Goal: Task Accomplishment & Management: Use online tool/utility

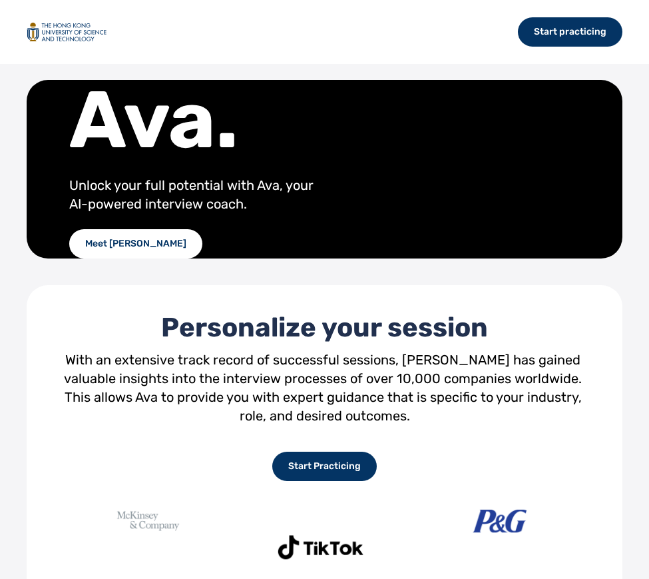
click at [213, 56] on div "Start practicing" at bounding box center [324, 32] width 649 height 64
click at [560, 31] on div "Start practicing" at bounding box center [570, 31] width 105 height 29
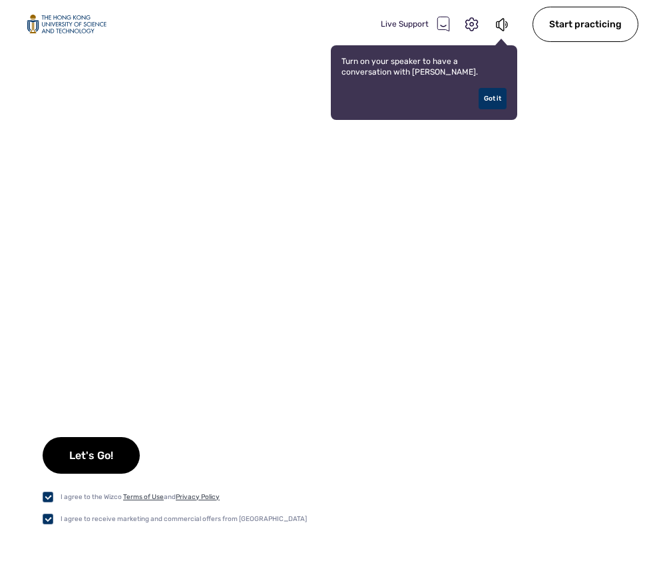
checkbox input "true"
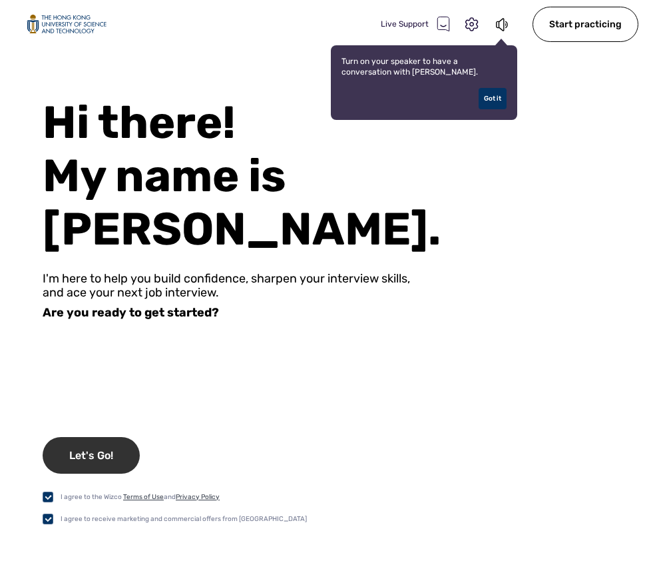
click at [121, 445] on div "Let's Go!" at bounding box center [91, 455] width 97 height 37
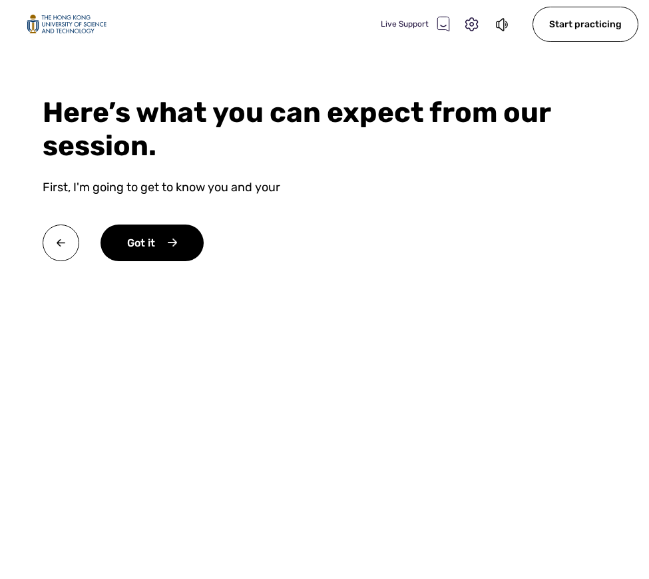
click at [330, 135] on div "Here’s what you can expect from our session." at bounding box center [325, 129] width 564 height 67
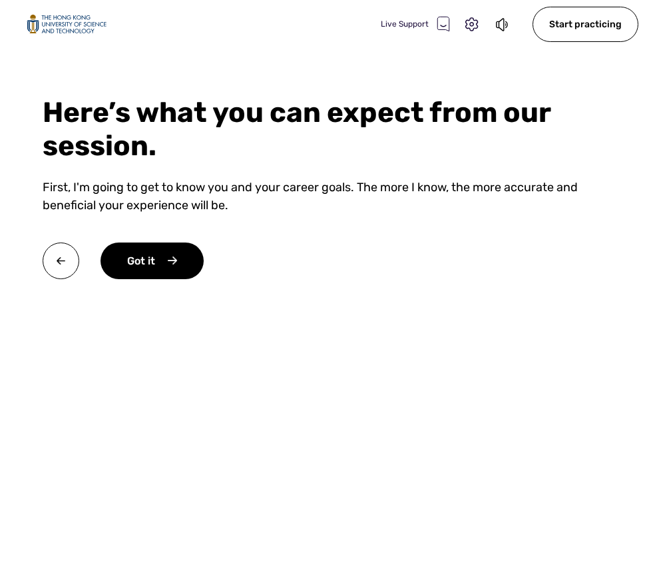
click at [275, 169] on div "Here’s what you can expect from our session. First, I'm going to get to know yo…" at bounding box center [324, 191] width 649 height 190
click at [145, 255] on div "Got it" at bounding box center [152, 260] width 103 height 37
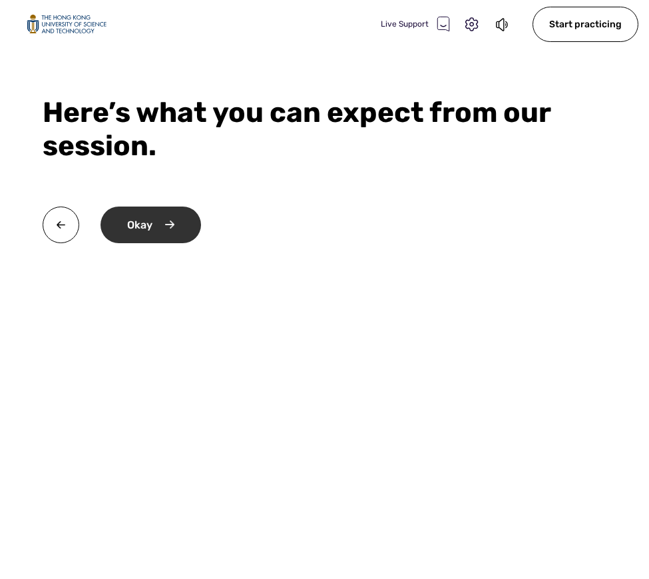
click at [155, 232] on div "Okay" at bounding box center [151, 224] width 101 height 37
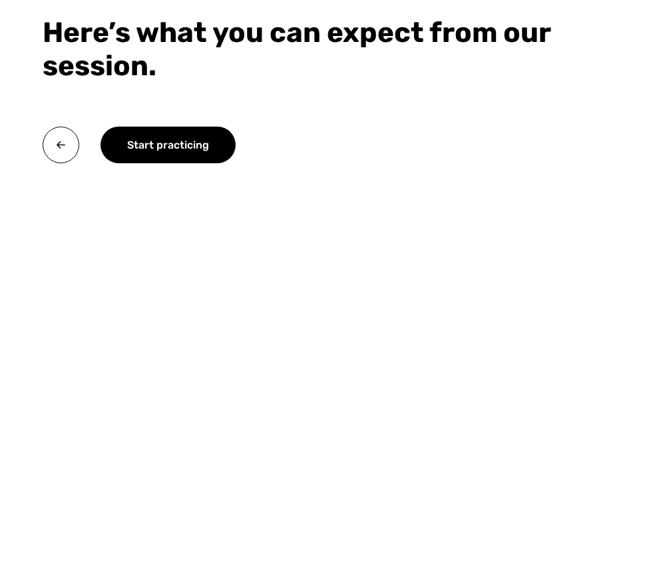
scroll to position [113, 0]
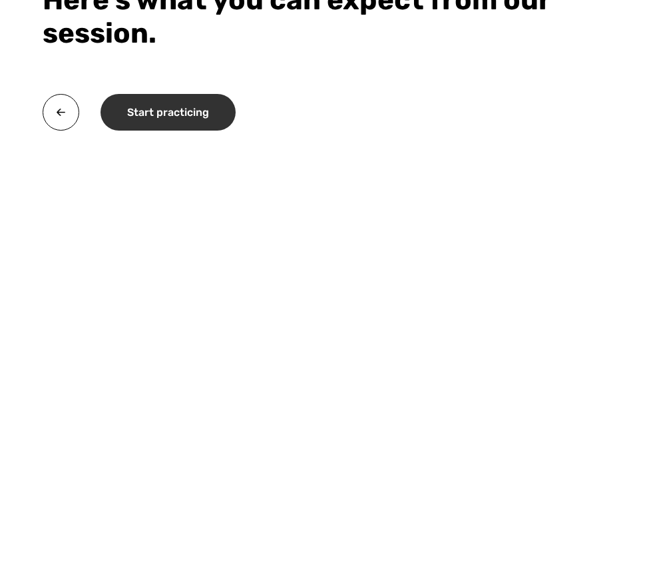
click at [175, 117] on div "Start practicing" at bounding box center [168, 112] width 135 height 37
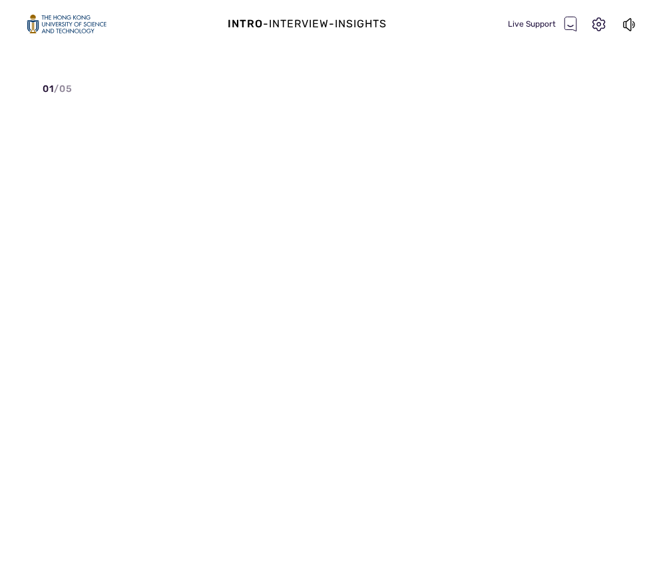
click at [65, 87] on span "/ 05" at bounding box center [63, 88] width 19 height 11
drag, startPoint x: 45, startPoint y: 89, endPoint x: 246, endPoint y: 214, distance: 236.9
click at [234, 206] on div "Intro - Interview - Insights Live Support 01 / 05 Settings Microphone Speakers …" at bounding box center [324, 289] width 649 height 579
copy div "01 / 05"
click at [320, 228] on div "Intro - Interview - Insights Live Support 01 / 05 Settings Microphone Speakers …" at bounding box center [324, 289] width 649 height 579
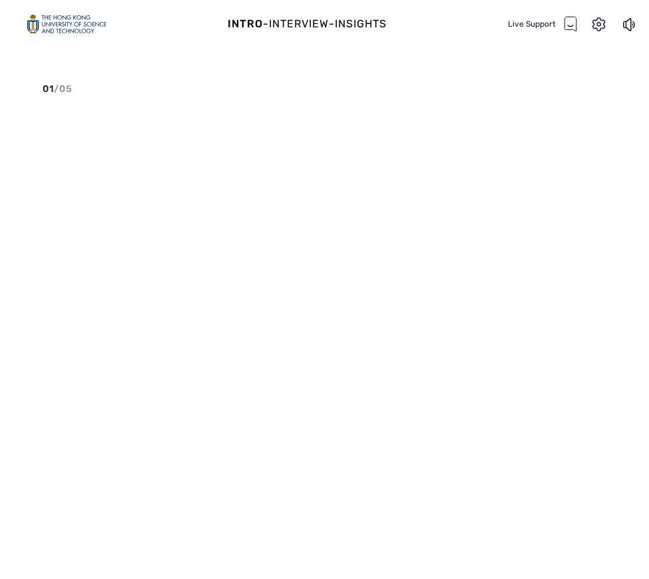
drag, startPoint x: 339, startPoint y: 23, endPoint x: 314, endPoint y: 23, distance: 25.3
click at [335, 23] on div "-" at bounding box center [332, 24] width 6 height 16
drag, startPoint x: 213, startPoint y: 21, endPoint x: 221, endPoint y: 23, distance: 8.4
click at [216, 21] on div "Intro - Interview - Insights Live Support" at bounding box center [324, 24] width 649 height 48
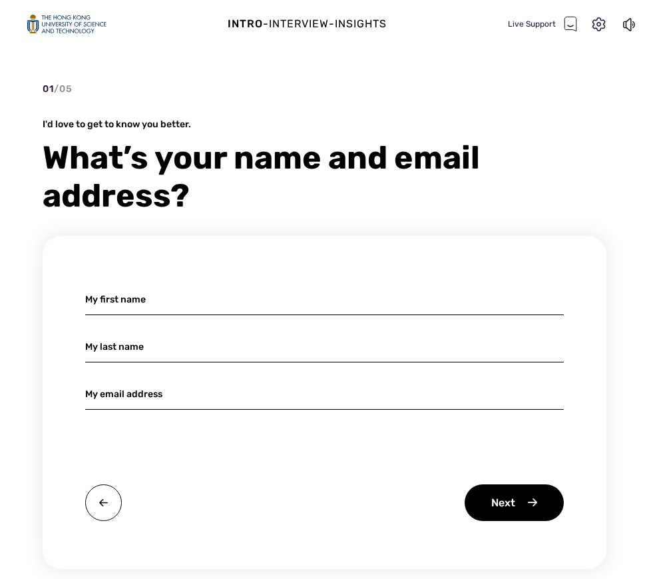
click at [178, 292] on input at bounding box center [324, 299] width 479 height 31
type input "Z"
type input "Scarlett"
click at [186, 353] on input at bounding box center [324, 346] width 479 height 31
type input "[PERSON_NAME]"
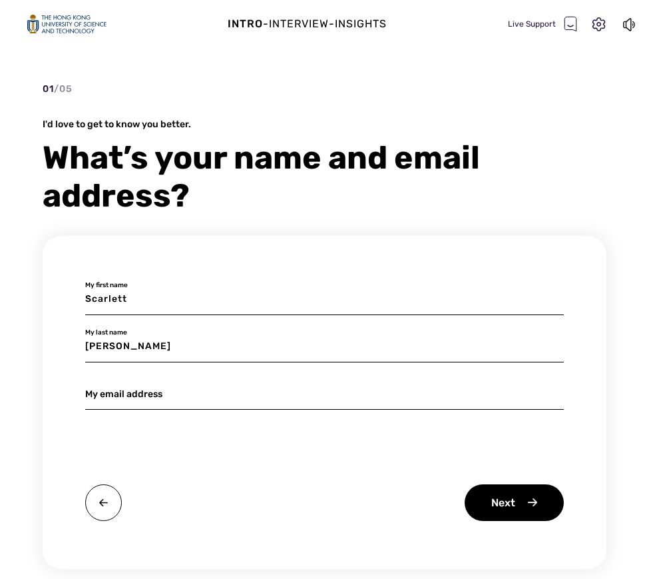
click at [125, 398] on input at bounding box center [324, 393] width 479 height 31
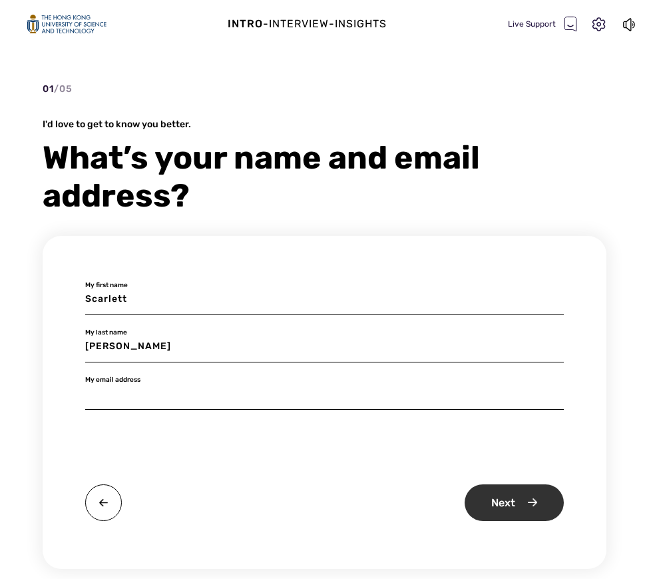
click at [511, 504] on div "Next" at bounding box center [514, 502] width 99 height 37
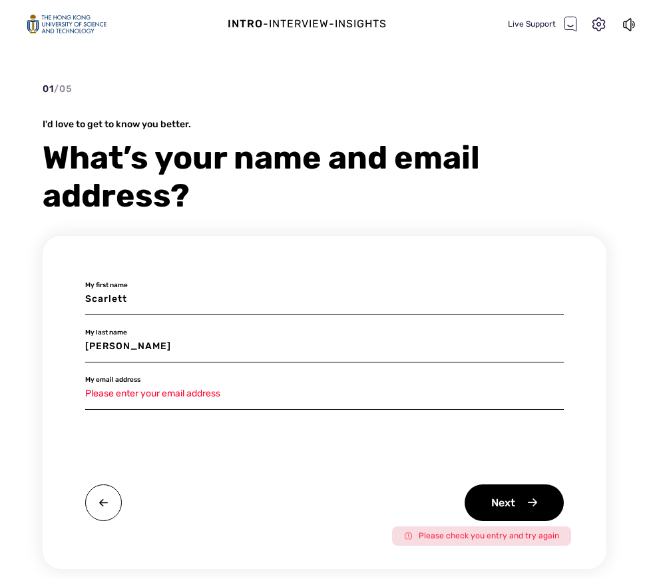
click at [204, 385] on input at bounding box center [324, 393] width 479 height 31
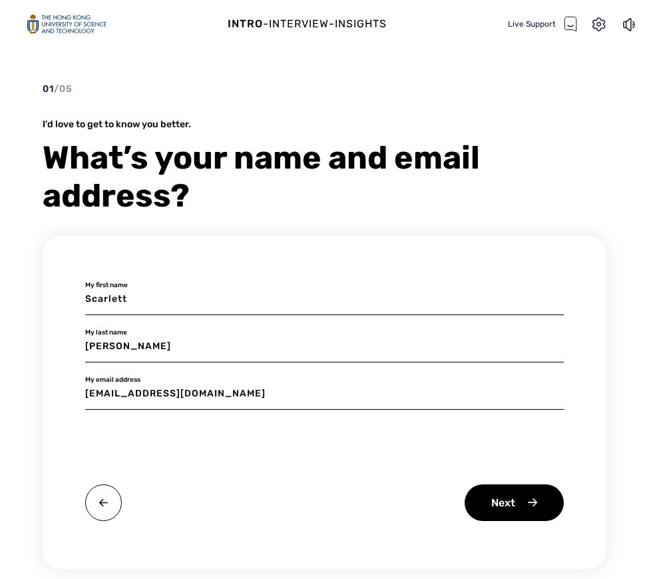
type input "[EMAIL_ADDRESS][DOMAIN_NAME]"
click at [520, 498] on div "Next" at bounding box center [514, 502] width 99 height 37
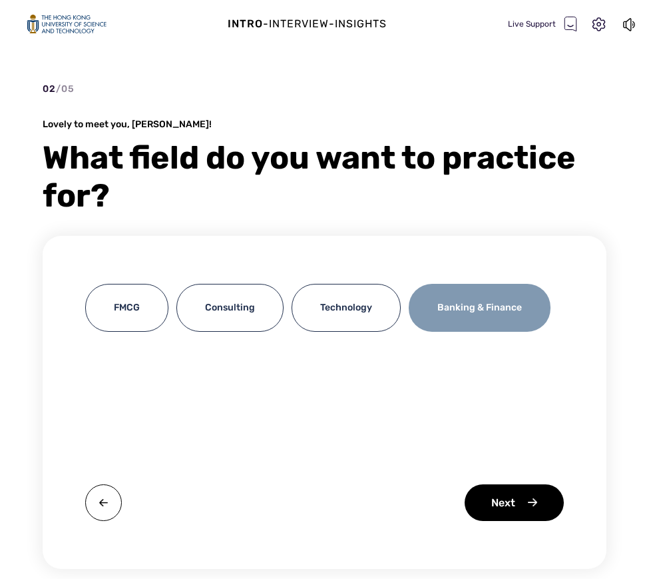
click at [451, 310] on div "Banking & Finance" at bounding box center [480, 308] width 142 height 48
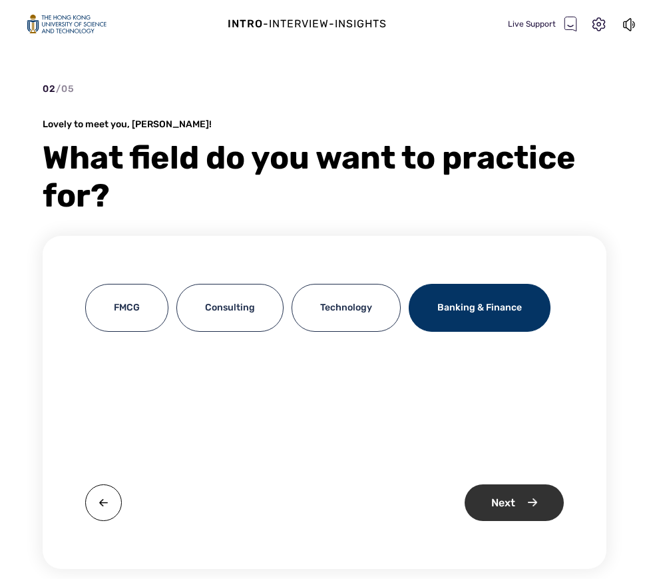
click at [498, 492] on div "Next" at bounding box center [514, 502] width 99 height 37
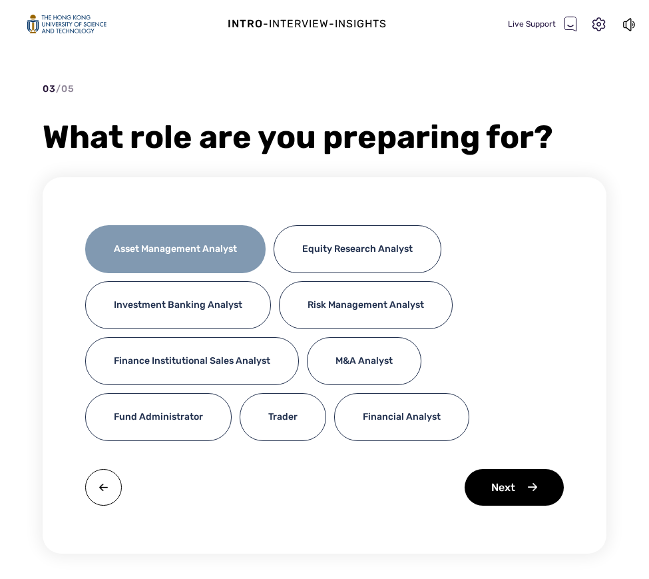
click at [224, 249] on div "Asset Management Analyst" at bounding box center [175, 249] width 180 height 48
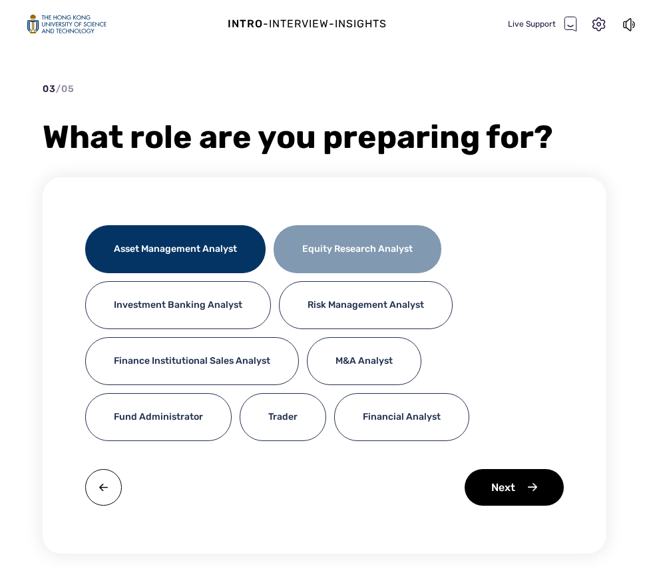
click at [362, 256] on div "Equity Research Analyst" at bounding box center [358, 249] width 168 height 48
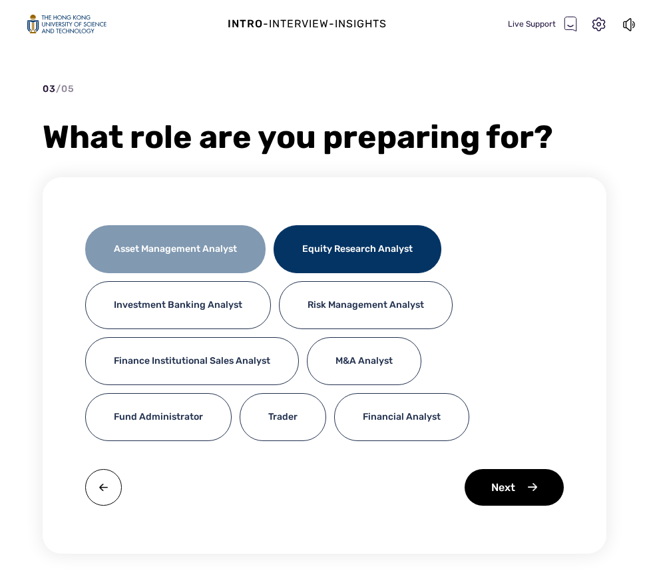
click at [244, 249] on div "Asset Management Analyst" at bounding box center [175, 249] width 180 height 48
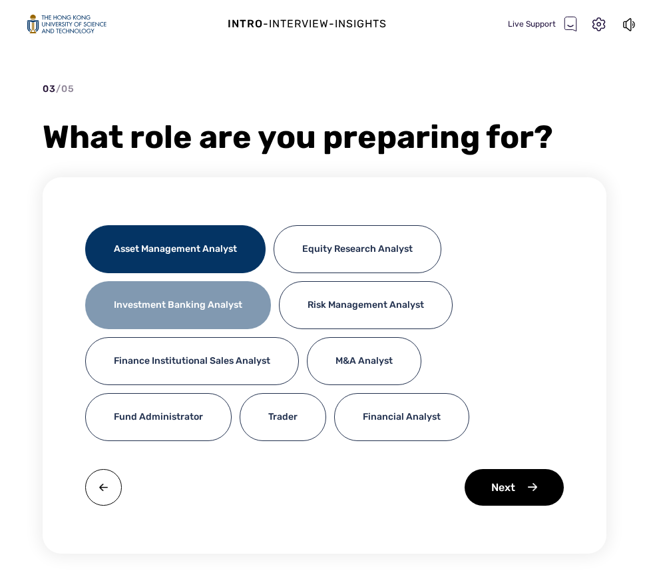
click at [206, 308] on div "Investment Banking Analyst" at bounding box center [178, 305] width 186 height 48
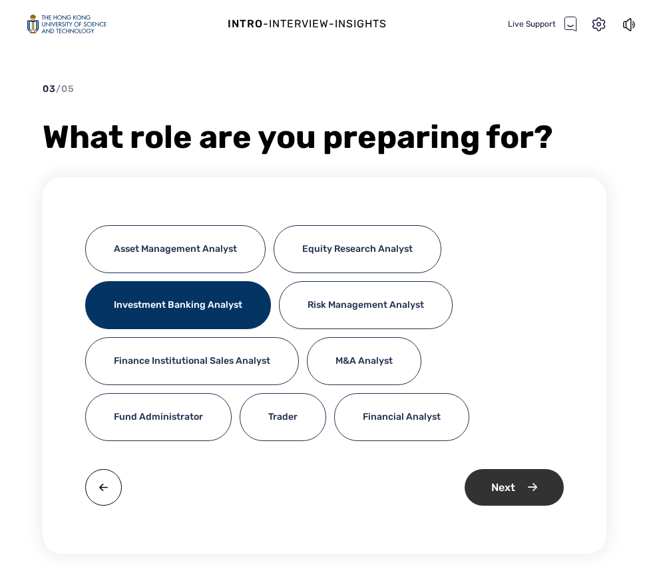
click at [532, 486] on div "Next" at bounding box center [514, 487] width 99 height 37
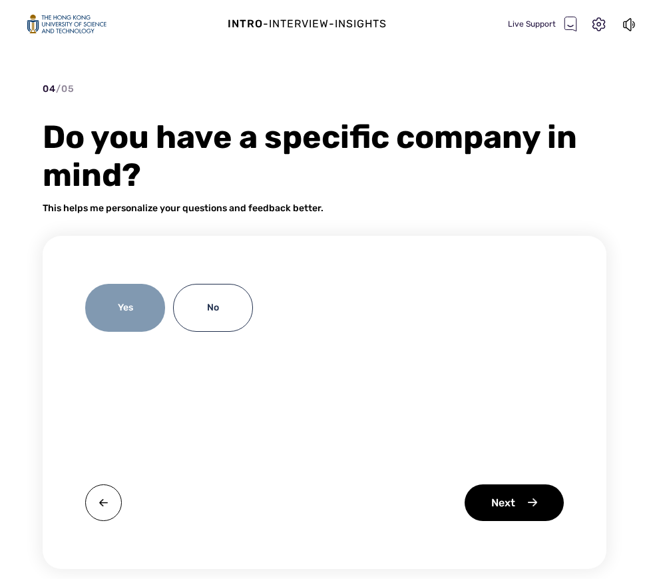
click at [134, 311] on div "Yes" at bounding box center [125, 308] width 80 height 48
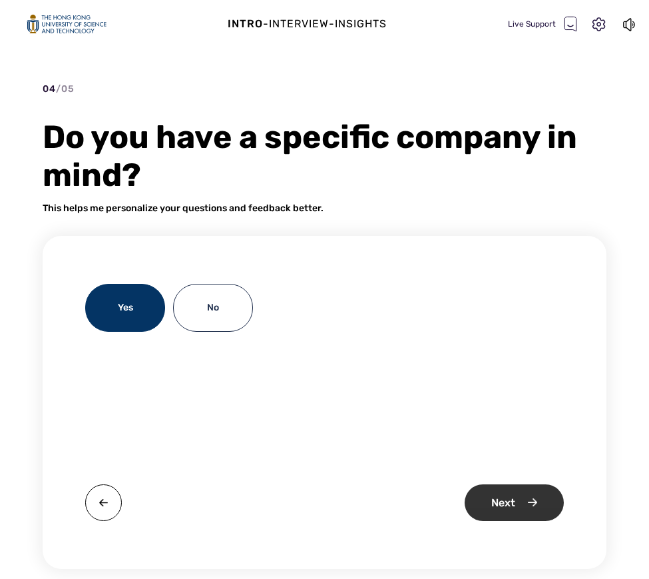
click at [512, 514] on div "Next" at bounding box center [514, 502] width 99 height 37
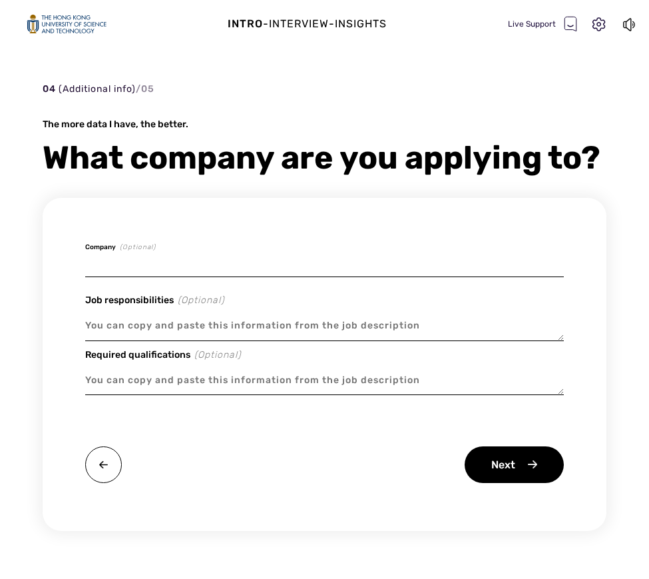
click at [171, 262] on input at bounding box center [324, 261] width 479 height 31
type textarea "x"
type input "H"
type textarea "x"
type input "HS"
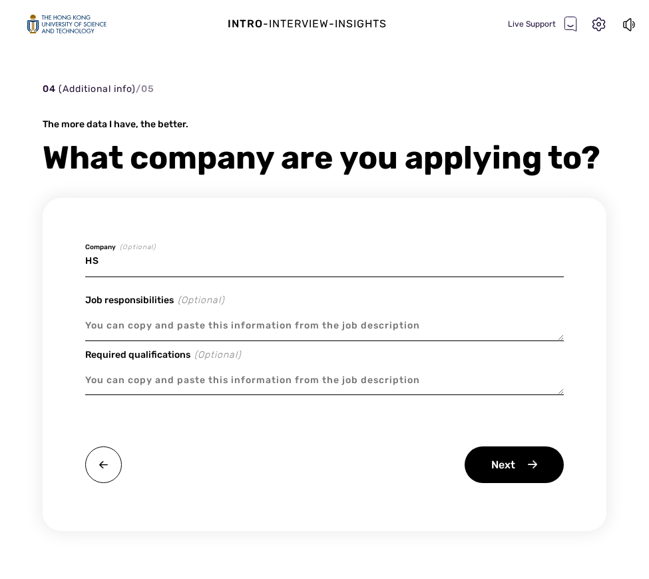
type textarea "x"
type input "HSB"
type textarea "x"
type input "HSBC"
click at [163, 329] on textarea at bounding box center [324, 325] width 479 height 31
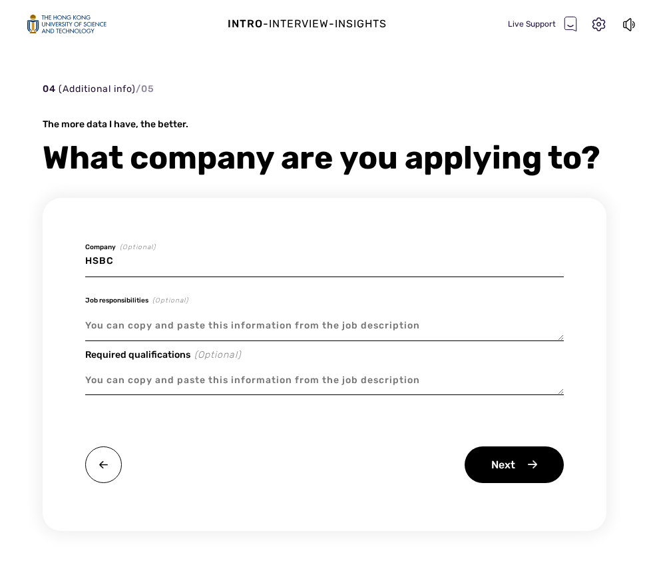
click at [130, 375] on textarea at bounding box center [324, 380] width 479 height 31
click at [514, 460] on div "Next" at bounding box center [514, 464] width 99 height 37
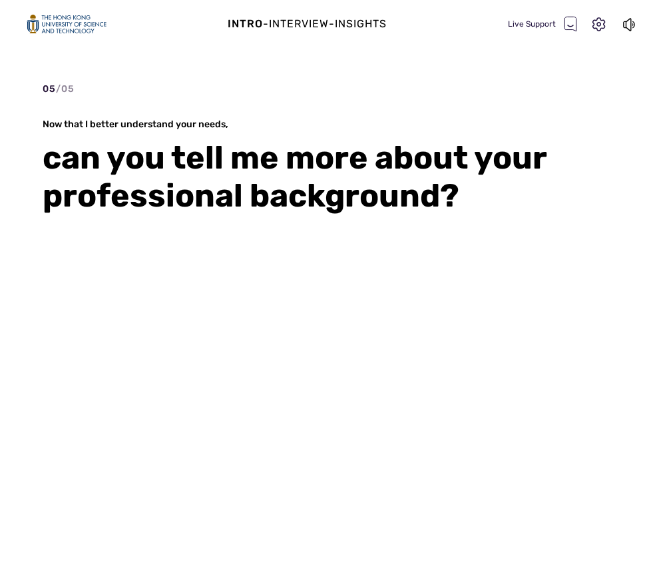
type textarea "x"
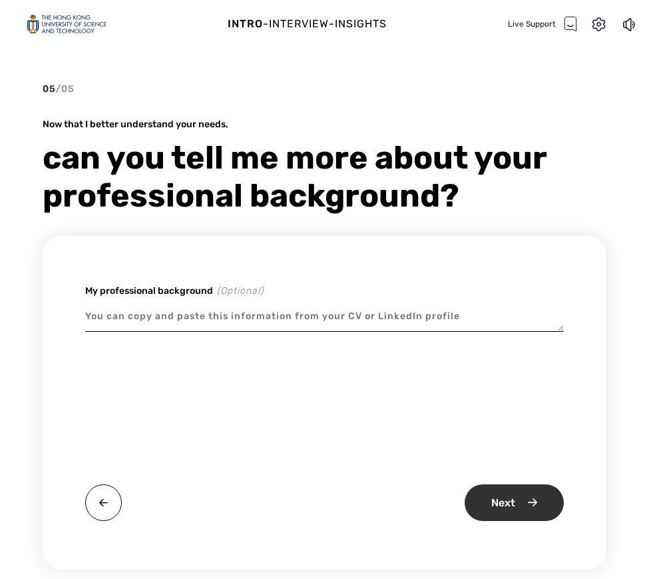
click at [508, 502] on div "Next" at bounding box center [514, 502] width 99 height 37
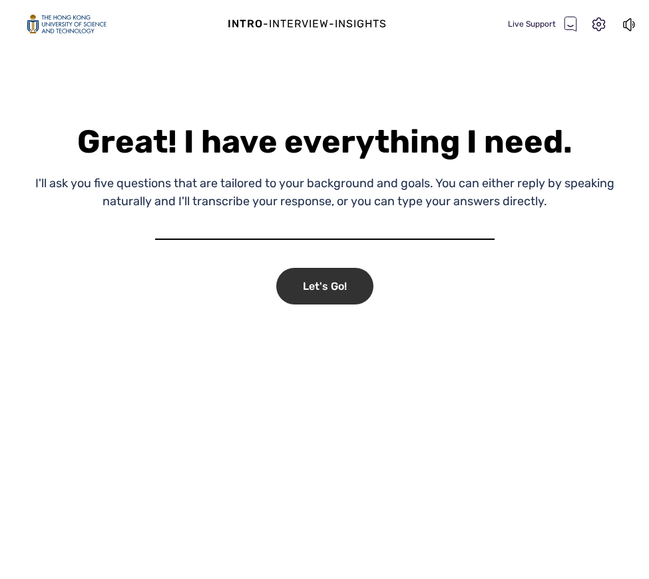
click at [322, 294] on div "Let's Go!" at bounding box center [324, 286] width 97 height 37
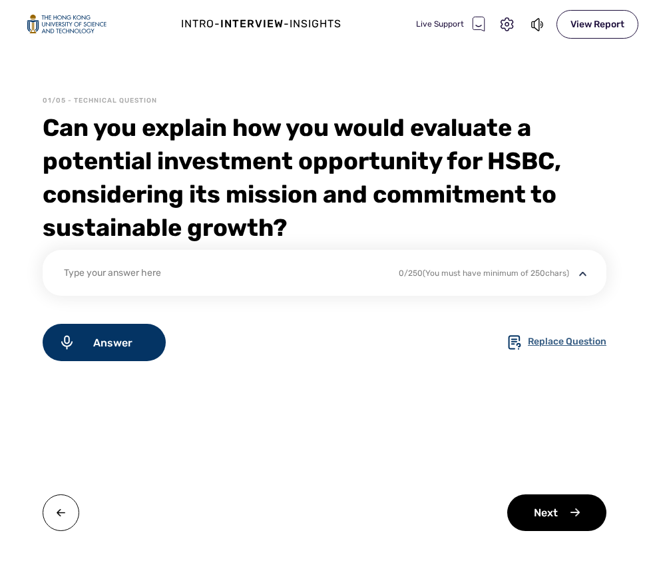
click at [535, 344] on div "Replace Question" at bounding box center [567, 342] width 79 height 16
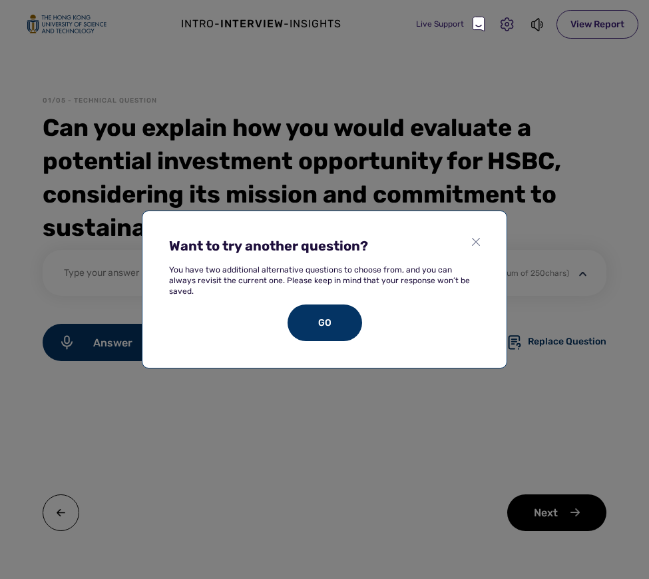
click at [476, 240] on div "Want to try another question? You have two additional alternative questions to …" at bounding box center [325, 289] width 366 height 158
click at [473, 246] on img at bounding box center [476, 242] width 8 height 8
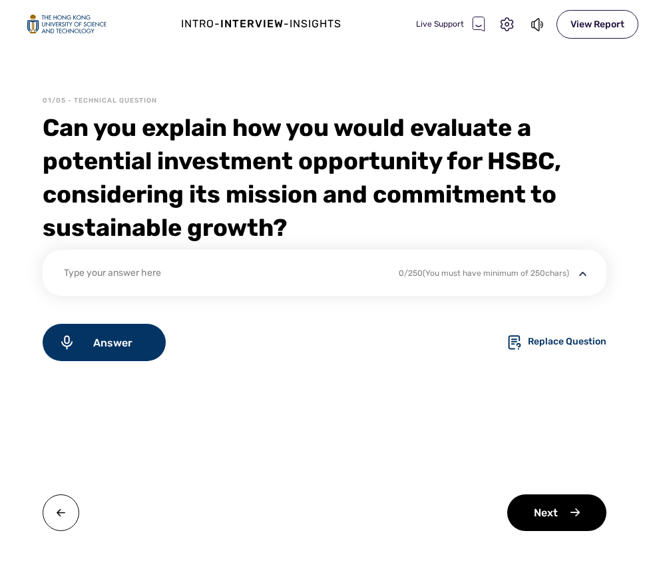
click at [450, 18] on div "Live Support" at bounding box center [450, 24] width 69 height 16
click at [464, 20] on div "Live Support" at bounding box center [450, 24] width 69 height 16
click at [476, 23] on icon at bounding box center [479, 24] width 12 height 14
click at [458, 25] on div "Live Support" at bounding box center [450, 24] width 69 height 16
click at [434, 25] on div "Live Support" at bounding box center [450, 24] width 69 height 16
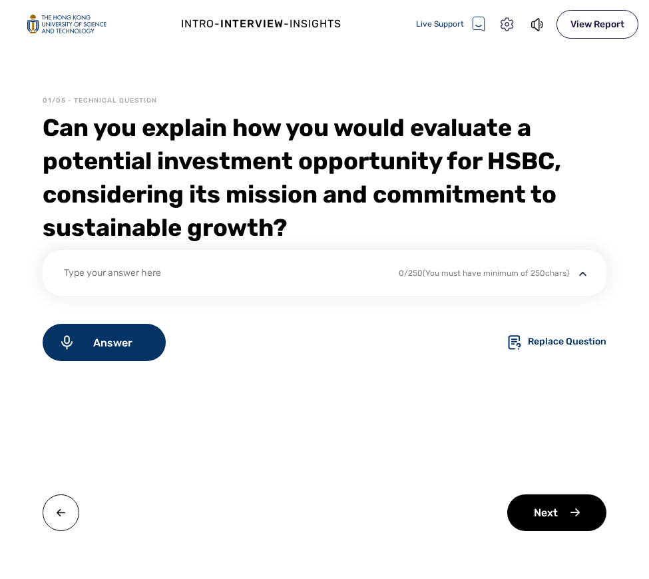
click at [502, 26] on icon at bounding box center [507, 24] width 17 height 17
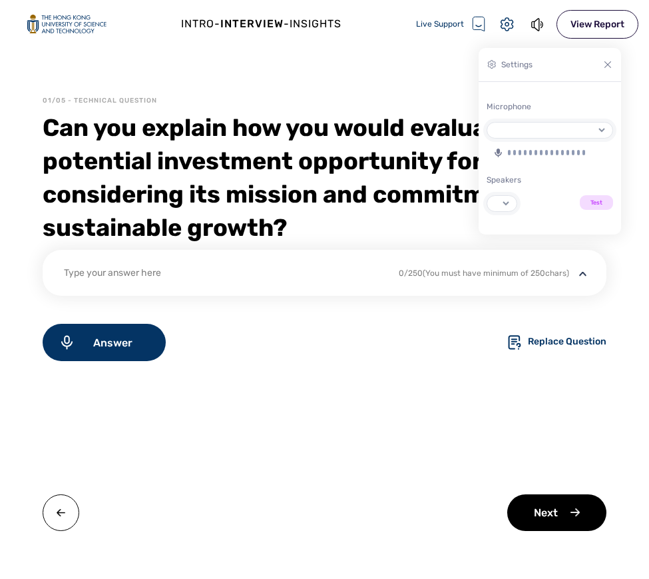
select select "19473ac621443d6d789fbeb400a7d16bd6b35f4eecd662bc87ef4bd756f0420e"
select select "default"
click at [448, 51] on div "Intro - Interview - Insights Live Support View Report 01/05 - Technical Questio…" at bounding box center [324, 289] width 649 height 579
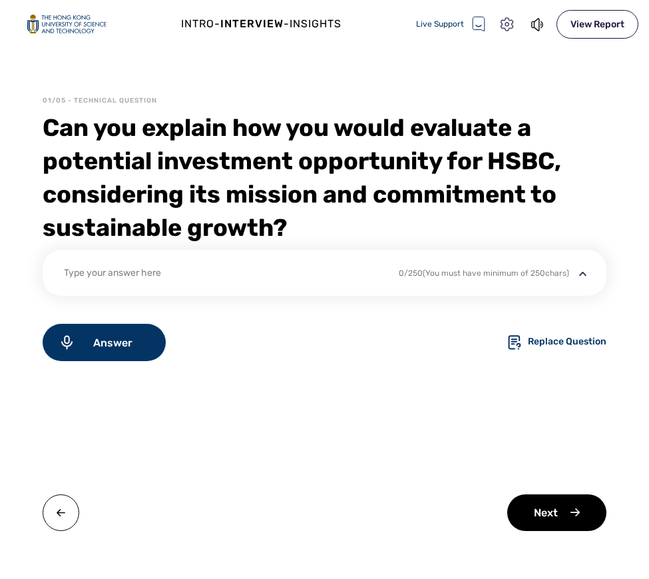
click at [510, 21] on icon at bounding box center [507, 24] width 17 height 17
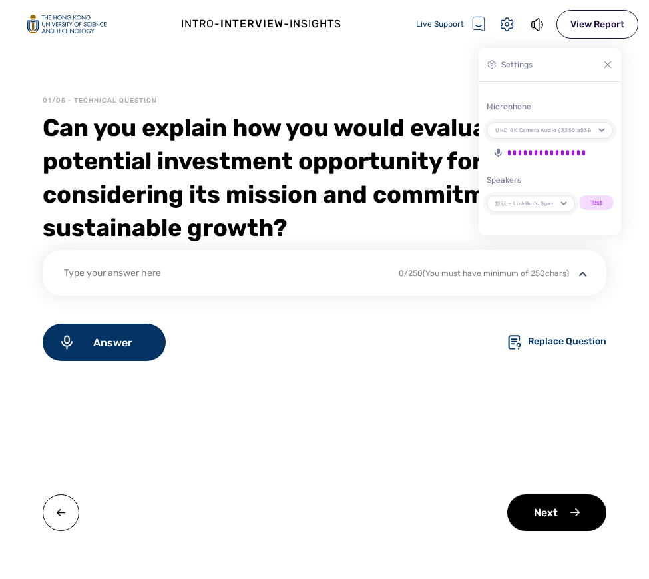
drag, startPoint x: 606, startPoint y: 65, endPoint x: 486, endPoint y: 32, distance: 124.4
click at [606, 66] on img at bounding box center [608, 64] width 11 height 11
